Goal: Check status

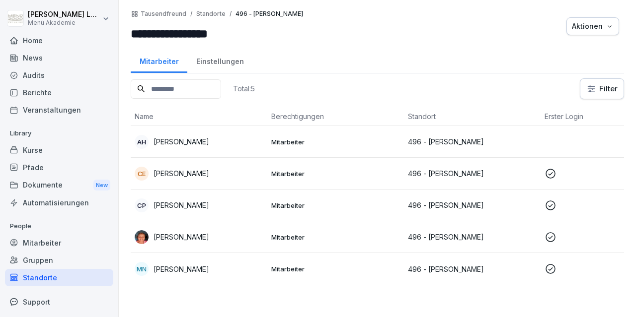
click at [225, 237] on div "[PERSON_NAME]" at bounding box center [199, 238] width 129 height 14
click at [209, 249] on td "[PERSON_NAME]" at bounding box center [199, 238] width 137 height 32
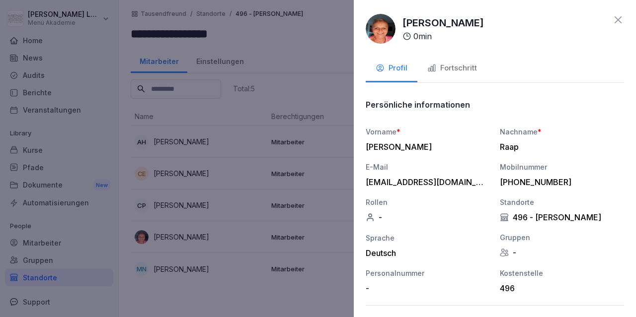
click at [454, 75] on button "Fortschritt" at bounding box center [452, 69] width 70 height 27
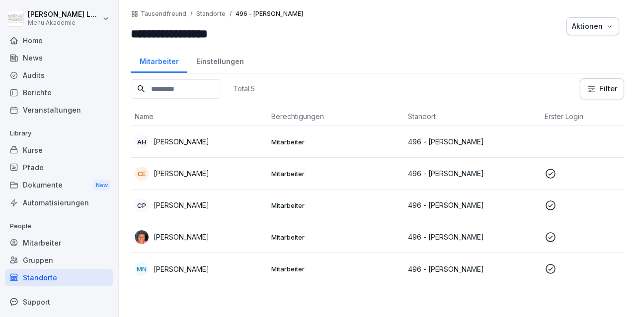
click at [208, 274] on div "MN [PERSON_NAME]" at bounding box center [199, 269] width 129 height 14
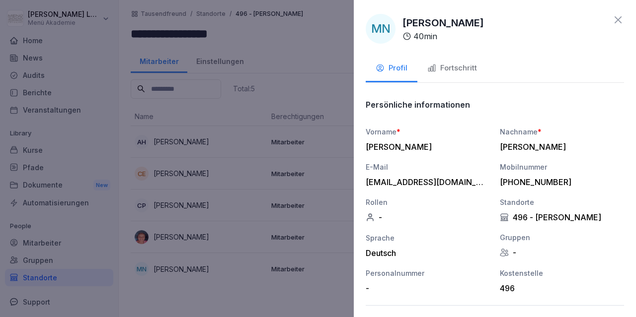
click at [438, 80] on button "Fortschritt" at bounding box center [452, 69] width 70 height 27
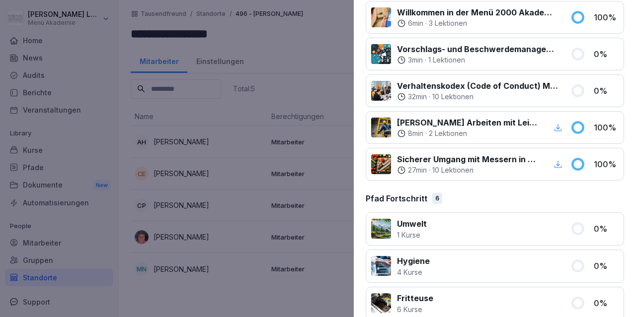
scroll to position [537, 0]
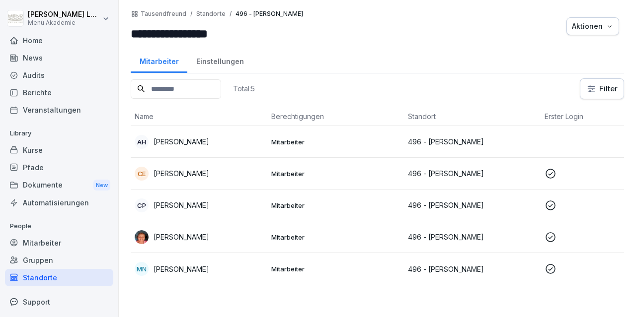
click at [187, 183] on td "CE [PERSON_NAME]" at bounding box center [199, 174] width 137 height 32
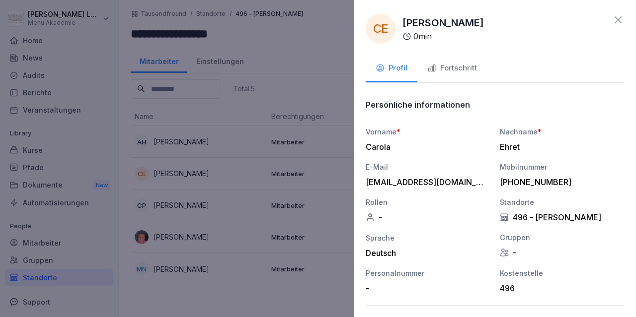
drag, startPoint x: 457, startPoint y: 55, endPoint x: 466, endPoint y: 71, distance: 18.5
click at [466, 71] on div "**********" at bounding box center [495, 158] width 282 height 317
click at [466, 71] on div "Fortschritt" at bounding box center [452, 68] width 50 height 11
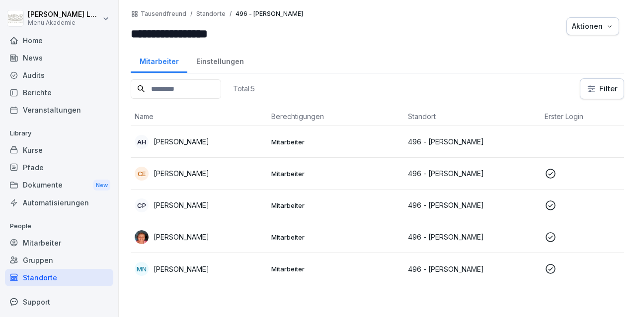
click at [182, 222] on td "[PERSON_NAME]" at bounding box center [199, 238] width 137 height 32
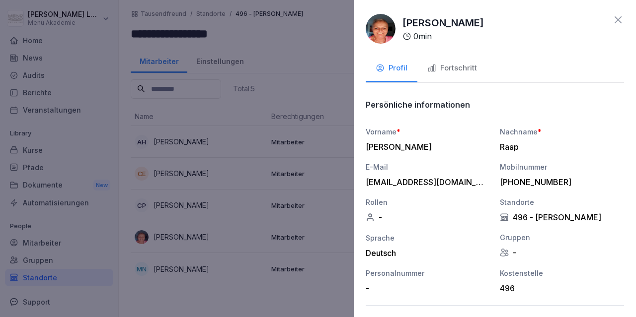
click at [446, 65] on div "Fortschritt" at bounding box center [452, 68] width 50 height 11
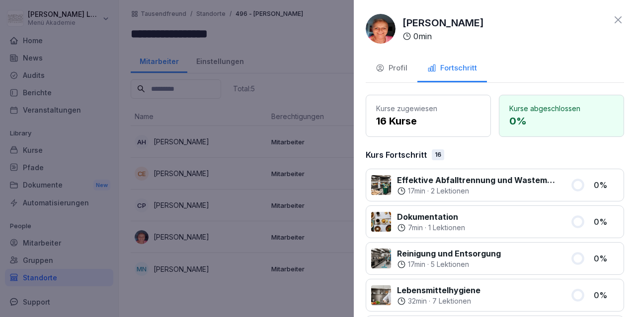
click at [315, 121] on div at bounding box center [318, 158] width 636 height 317
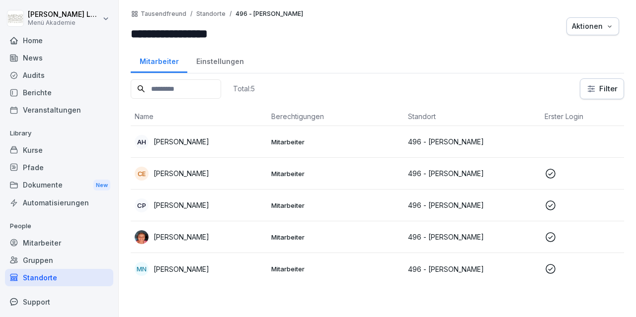
click at [172, 215] on td "CP [PERSON_NAME]" at bounding box center [199, 206] width 137 height 32
click at [112, 18] on html "**********" at bounding box center [318, 158] width 636 height 317
click at [53, 66] on div "Abmelden" at bounding box center [63, 63] width 98 height 18
